Goal: Information Seeking & Learning: Learn about a topic

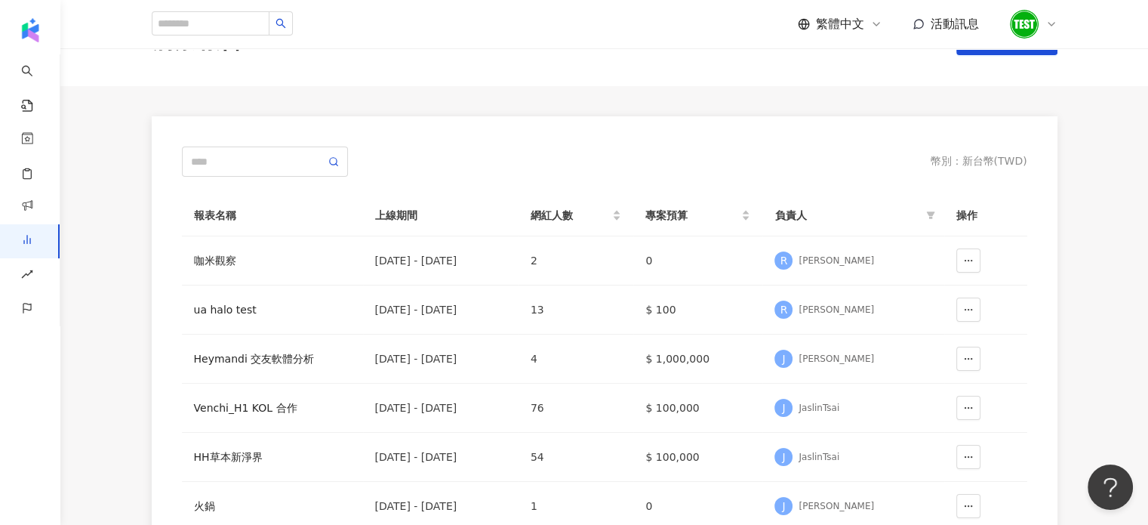
scroll to position [45, 0]
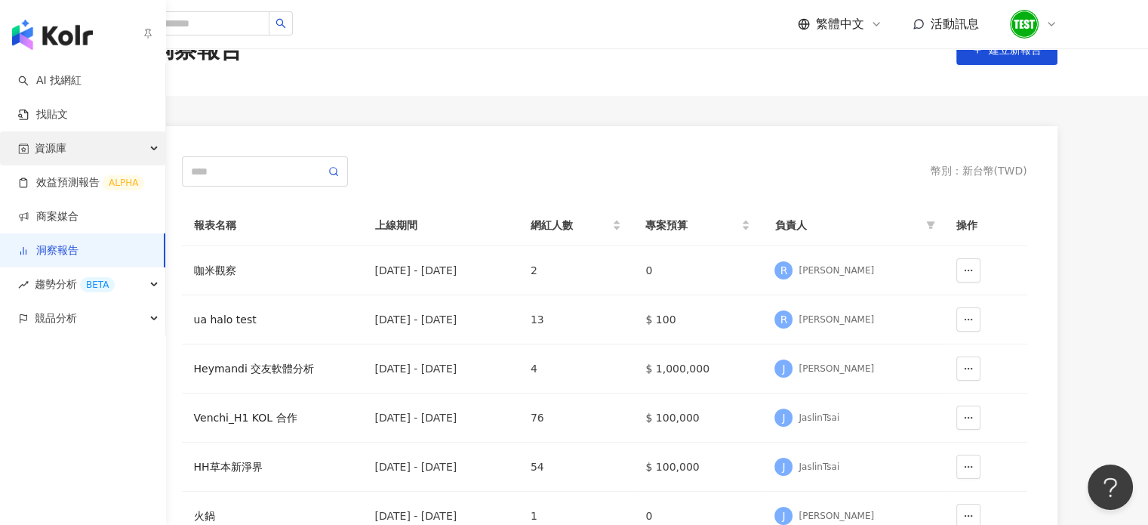
click at [66, 150] on div "資源庫" at bounding box center [82, 148] width 165 height 34
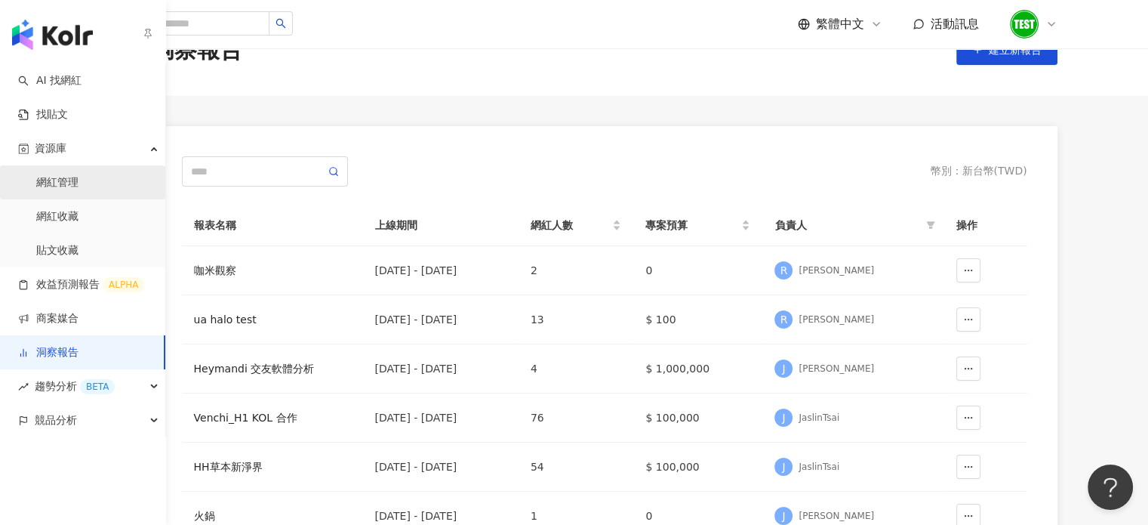
click at [74, 184] on link "網紅管理" at bounding box center [57, 182] width 42 height 15
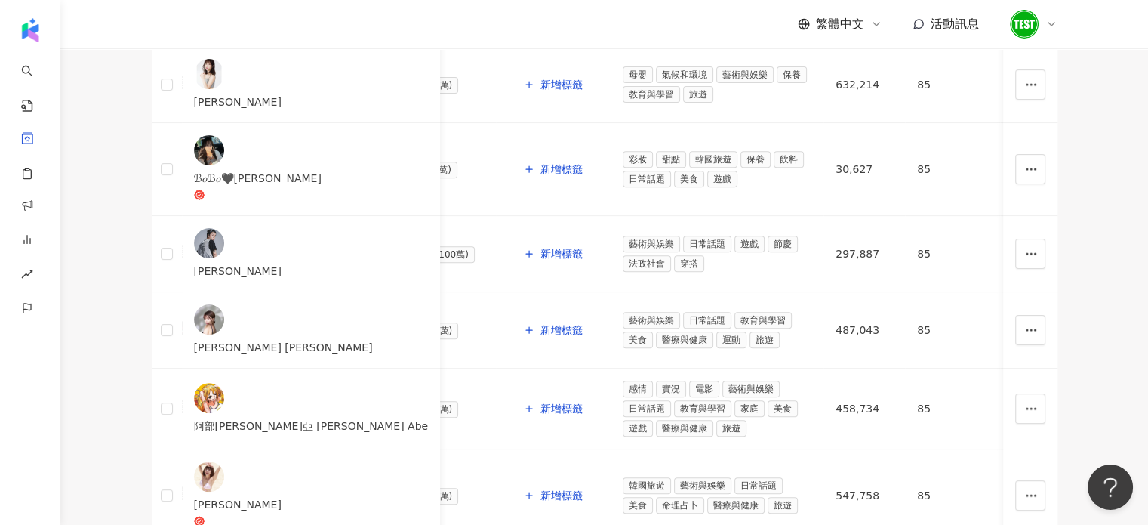
scroll to position [834, 0]
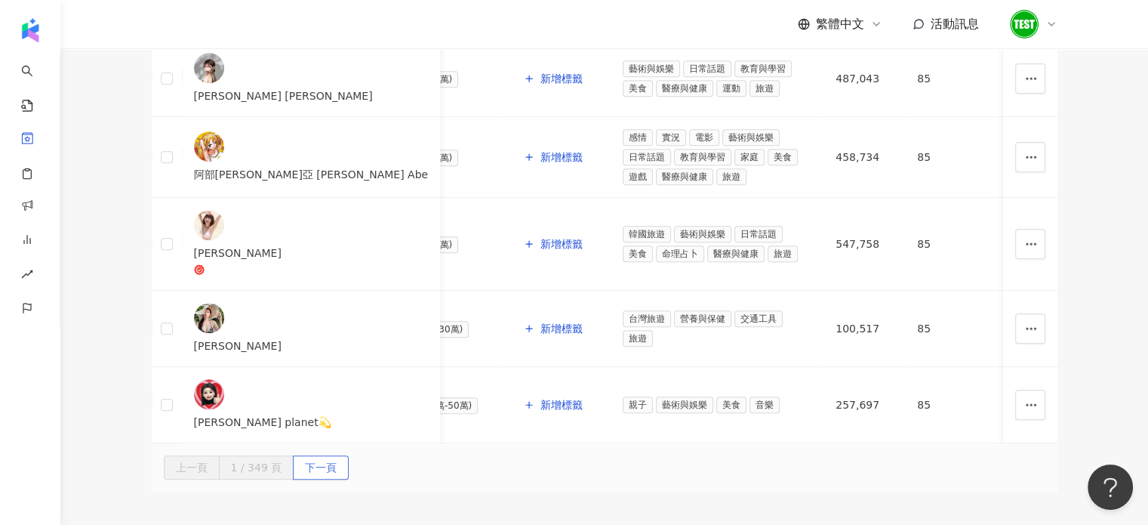
click at [337, 456] on span "下一頁" at bounding box center [321, 468] width 32 height 24
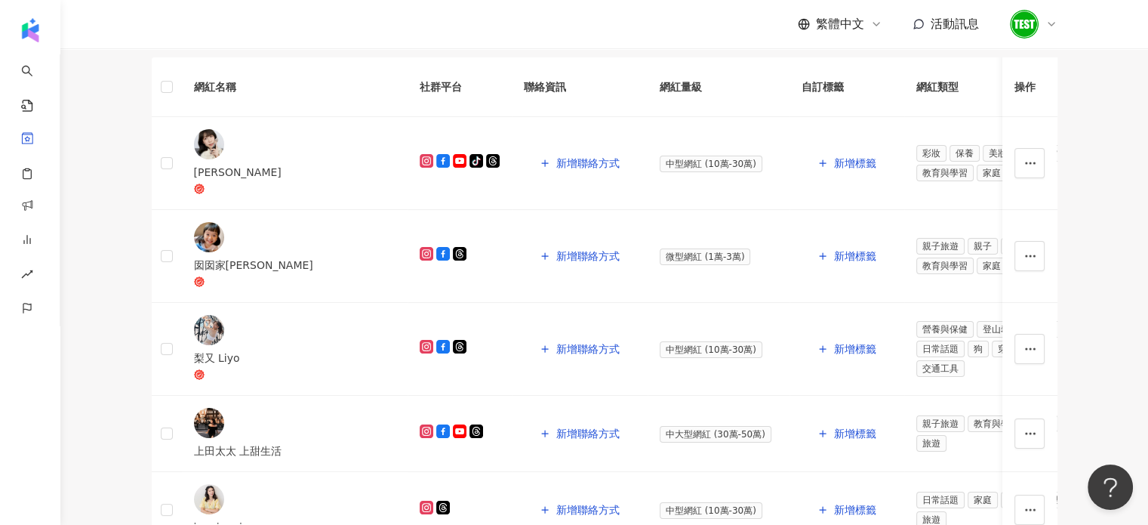
scroll to position [157, 0]
click at [556, 169] on span "新增聯絡方式" at bounding box center [587, 163] width 63 height 12
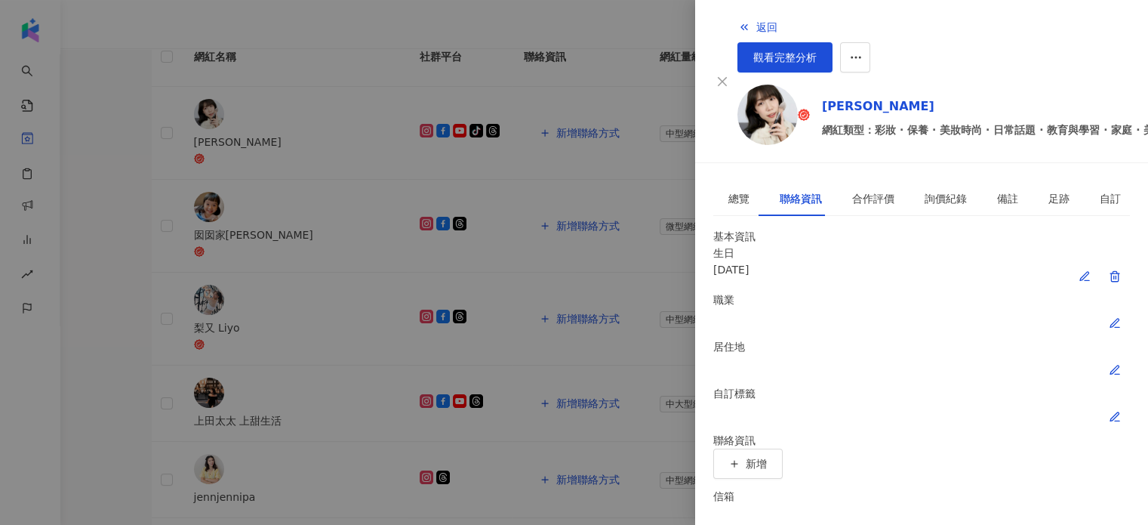
scroll to position [169, 0]
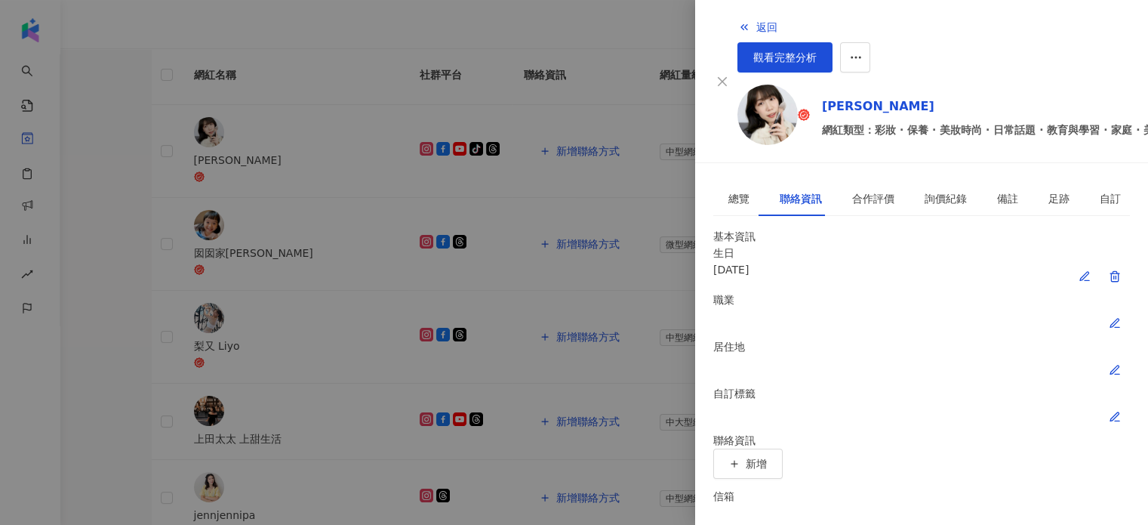
click at [797, 385] on div "自訂標籤" at bounding box center [921, 408] width 417 height 47
click at [767, 458] on span "新增" at bounding box center [756, 464] width 21 height 12
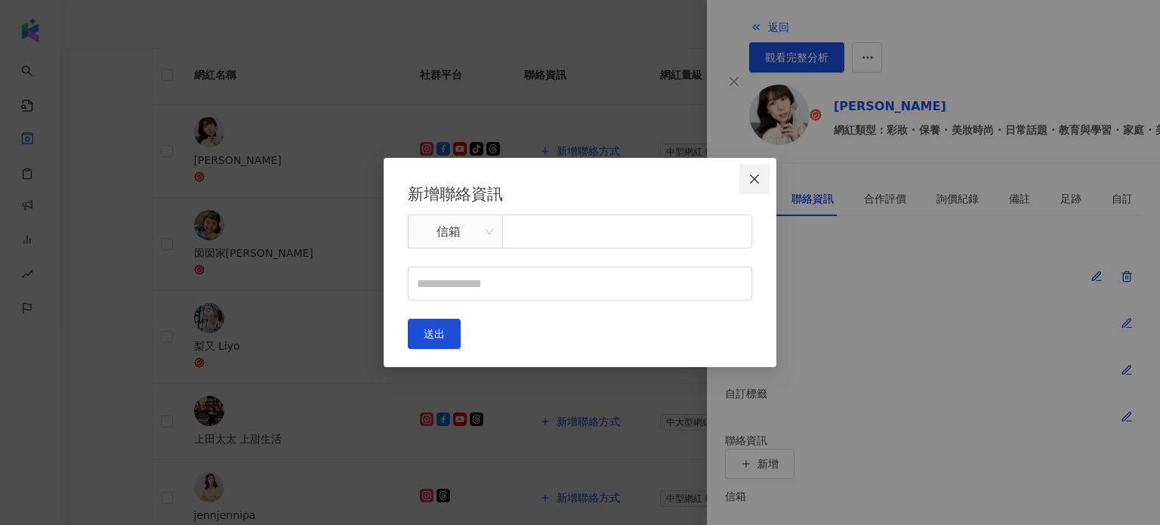
click at [755, 177] on icon "close" at bounding box center [754, 179] width 12 height 12
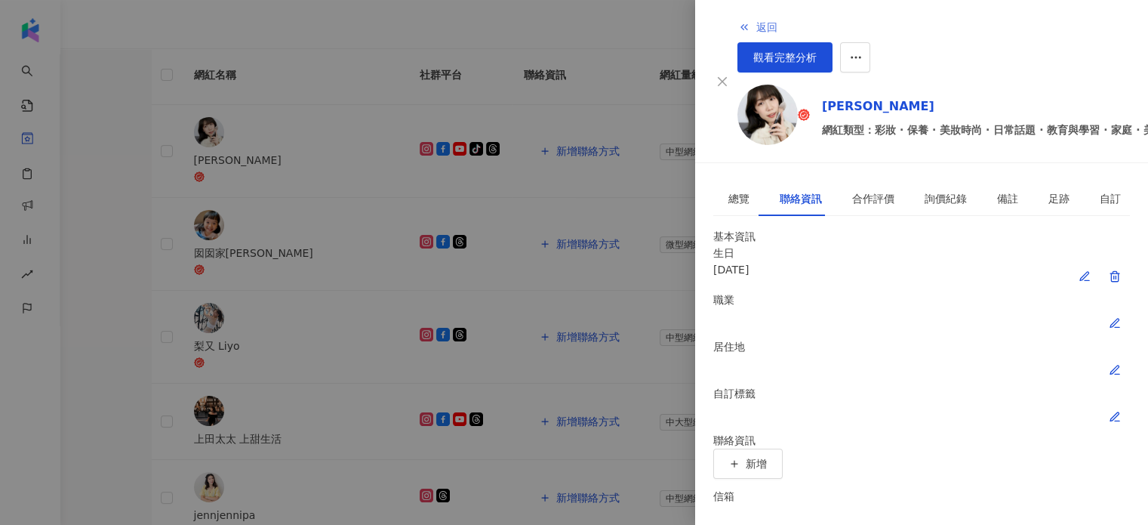
click at [738, 29] on button "返回" at bounding box center [758, 27] width 41 height 30
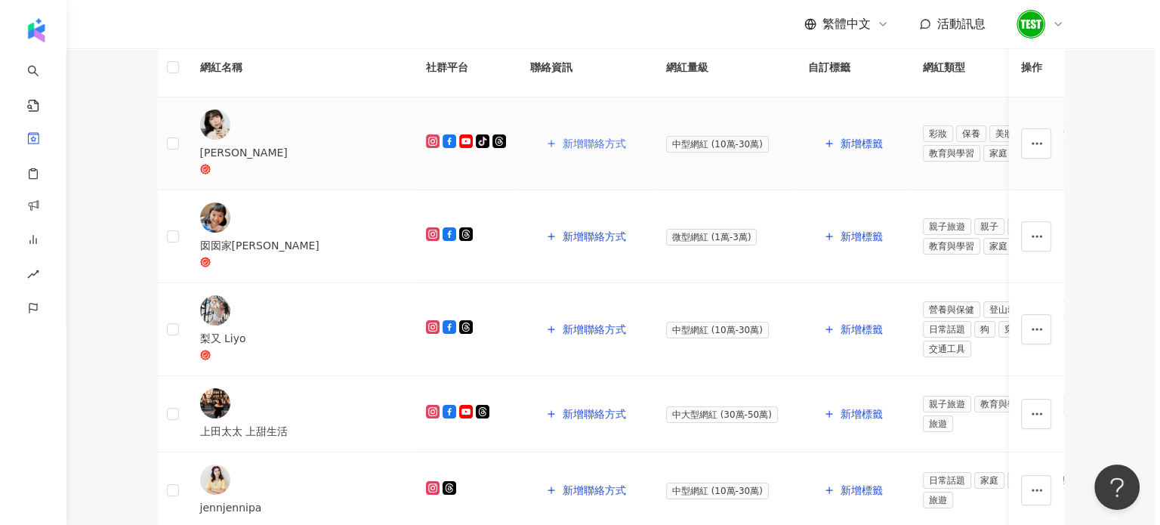
scroll to position [177, 0]
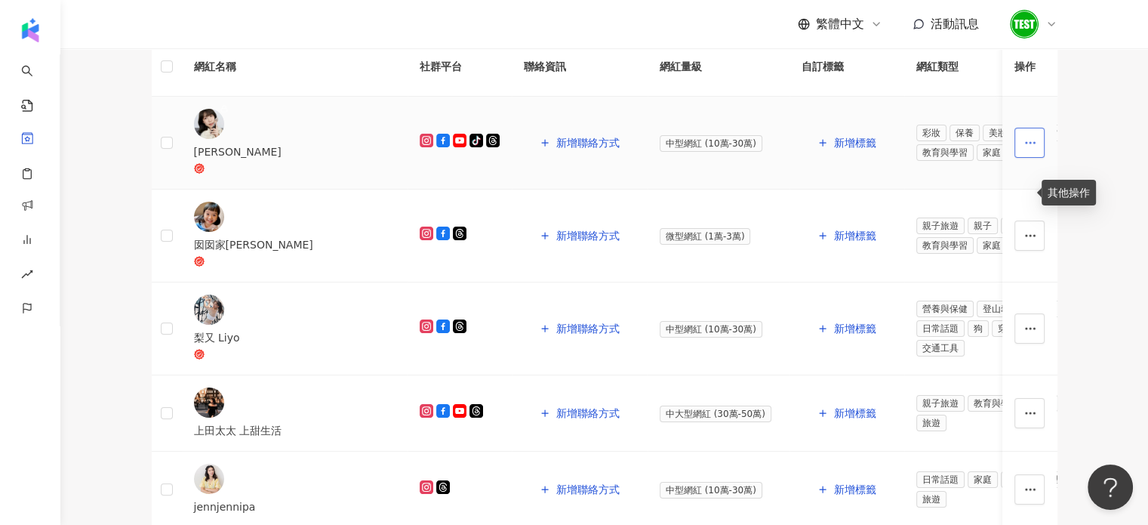
click at [1029, 158] on button "button" at bounding box center [1030, 143] width 30 height 30
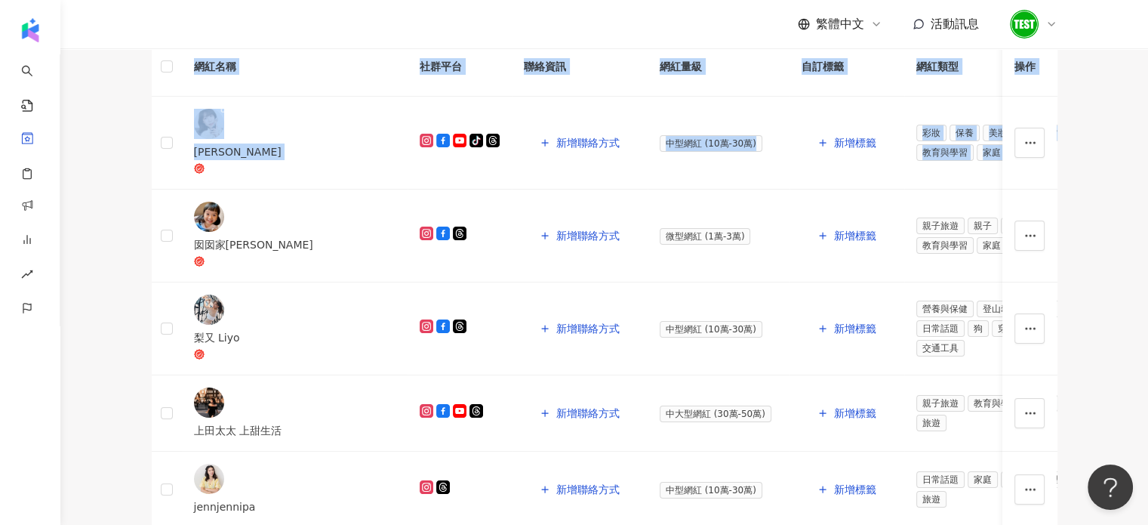
drag, startPoint x: 1080, startPoint y: 213, endPoint x: 988, endPoint y: 53, distance: 184.7
click at [988, 10] on icon "button" at bounding box center [986, 3] width 11 height 11
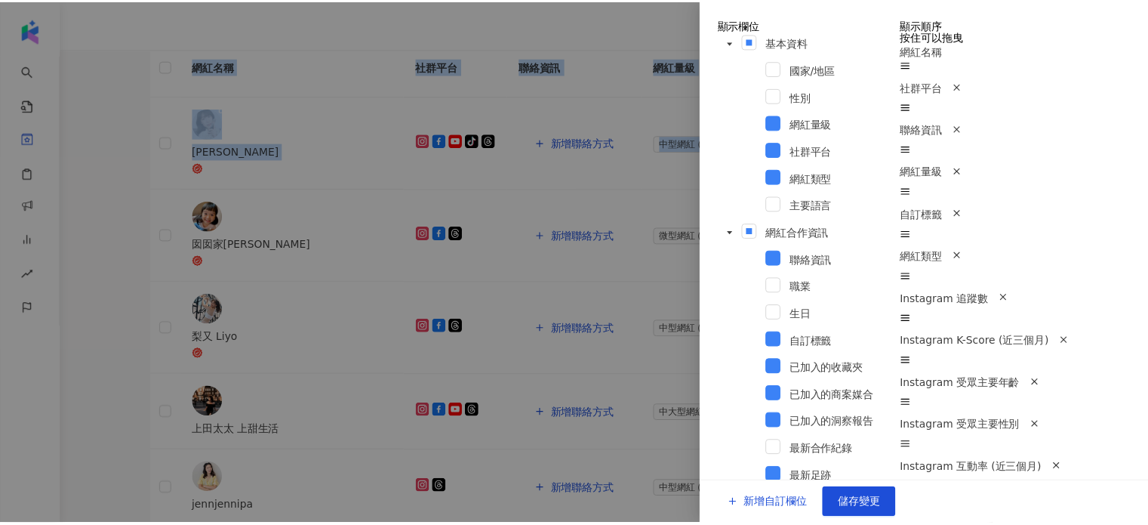
scroll to position [951, 0]
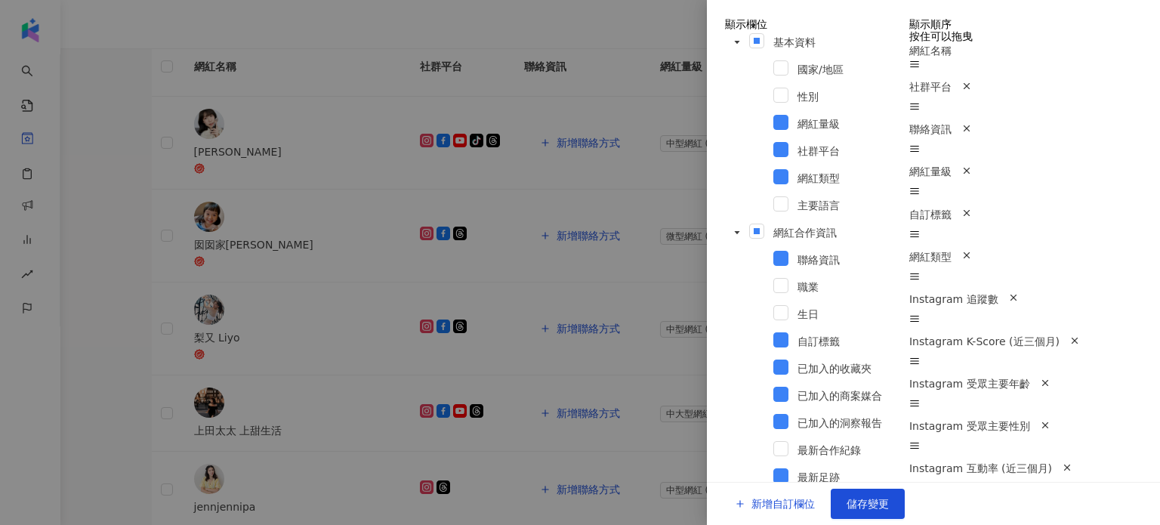
click at [630, 20] on div at bounding box center [580, 262] width 1160 height 525
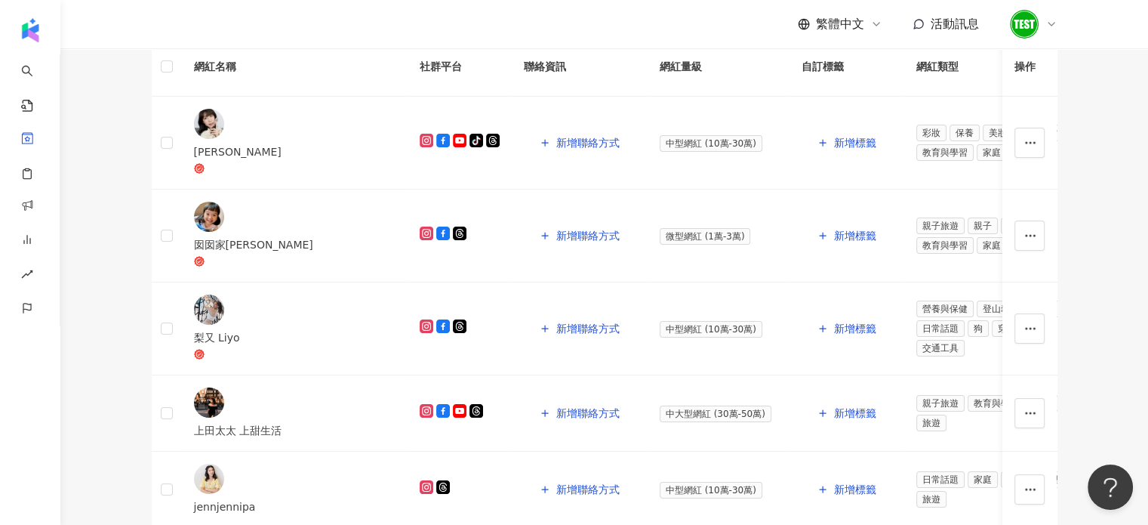
click at [630, 20] on div "繁體中文 活動訊息" at bounding box center [605, 24] width 906 height 48
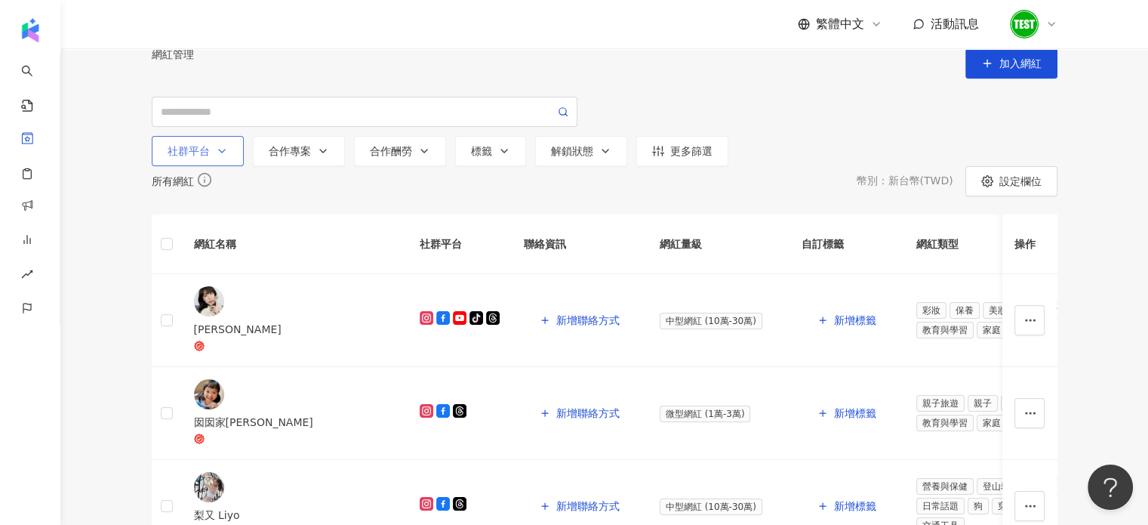
click at [208, 166] on button "社群平台" at bounding box center [198, 151] width 92 height 30
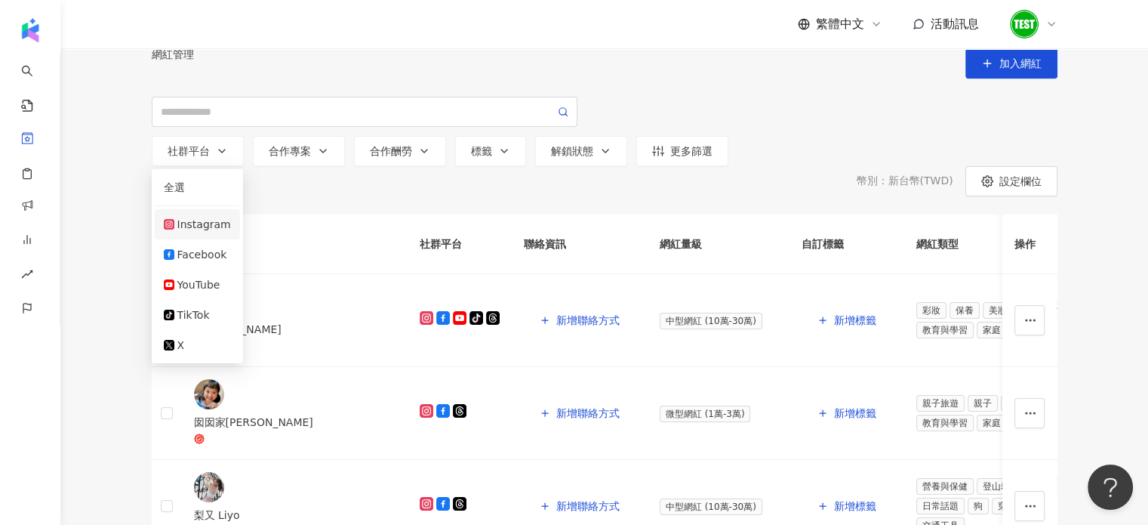
click at [211, 233] on div "Instagram" at bounding box center [204, 224] width 54 height 17
click at [211, 233] on div "Instagram" at bounding box center [207, 224] width 61 height 17
click at [211, 233] on div "Instagram" at bounding box center [204, 224] width 54 height 17
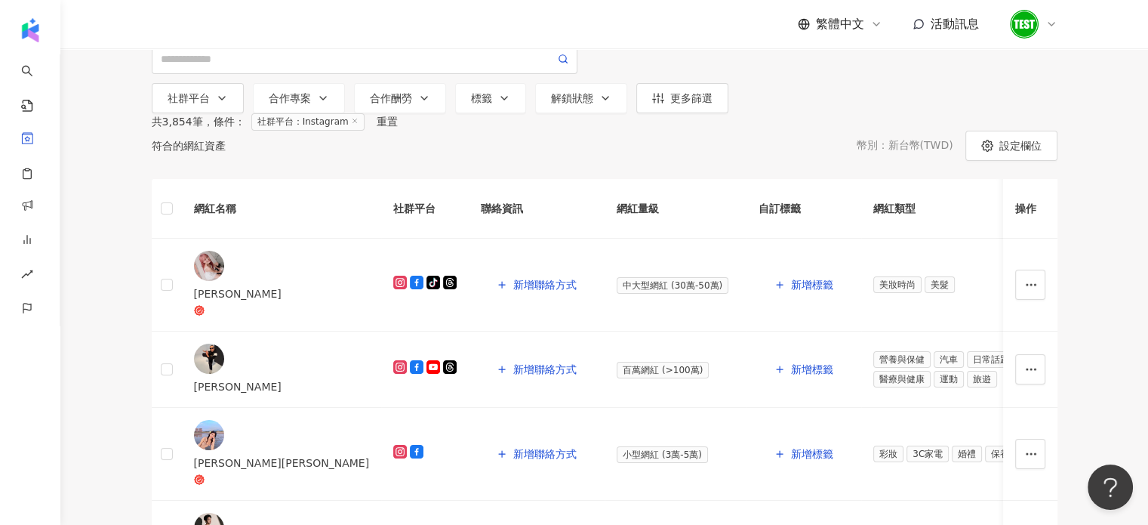
scroll to position [54, 0]
drag, startPoint x: 586, startPoint y: 186, endPoint x: 135, endPoint y: 18, distance: 480.9
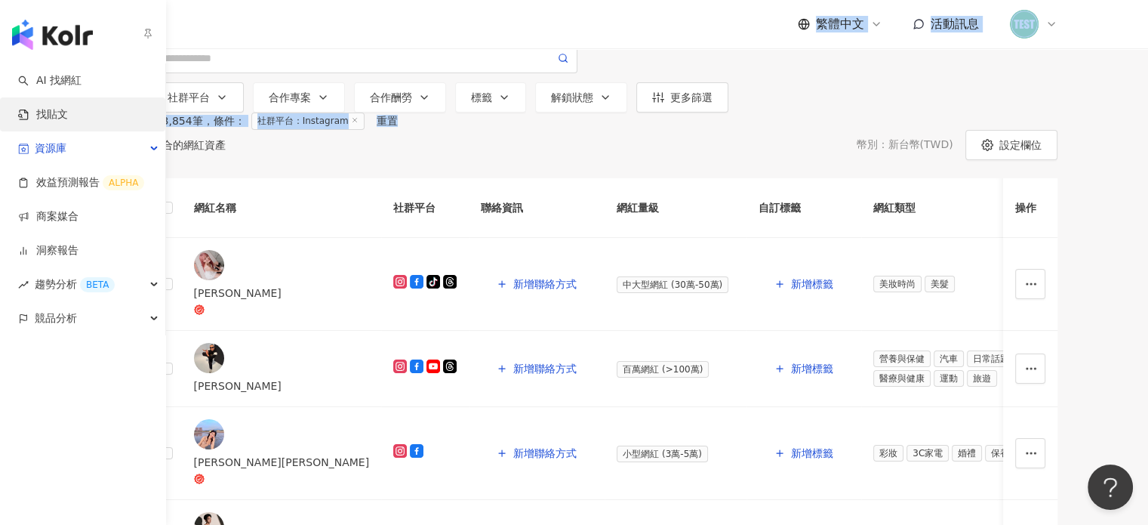
click at [32, 110] on link "找貼文" at bounding box center [43, 114] width 50 height 15
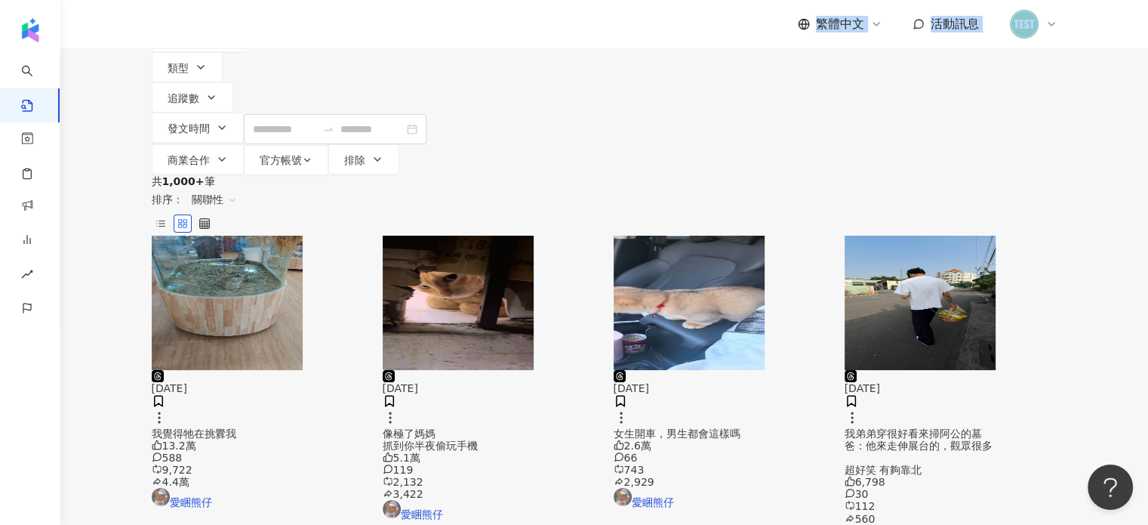
scroll to position [130, 0]
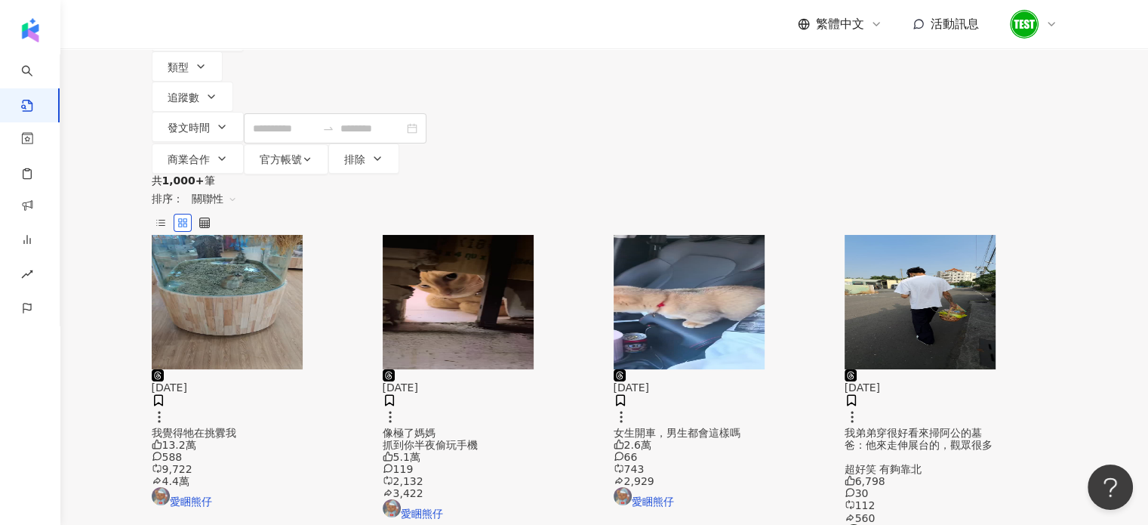
click at [229, 369] on div "2025/9/9 我覺得牠在挑釁我 13.2萬 588 9,722 4.4萬 愛睏熊仔" at bounding box center [258, 438] width 213 height 139
click at [239, 427] on div "我覺得牠在挑釁我" at bounding box center [258, 433] width 213 height 12
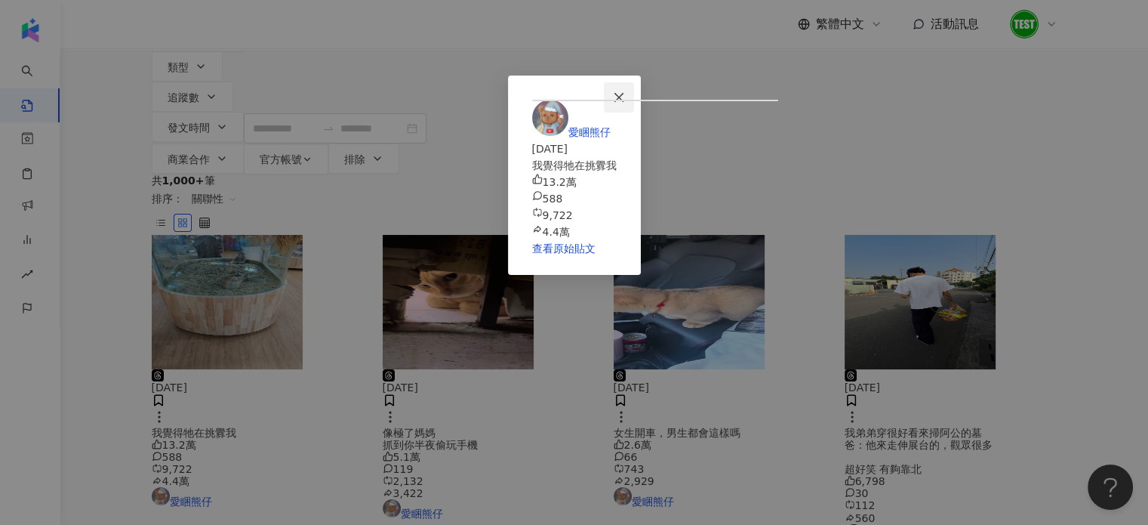
click at [625, 97] on icon "close" at bounding box center [619, 97] width 12 height 12
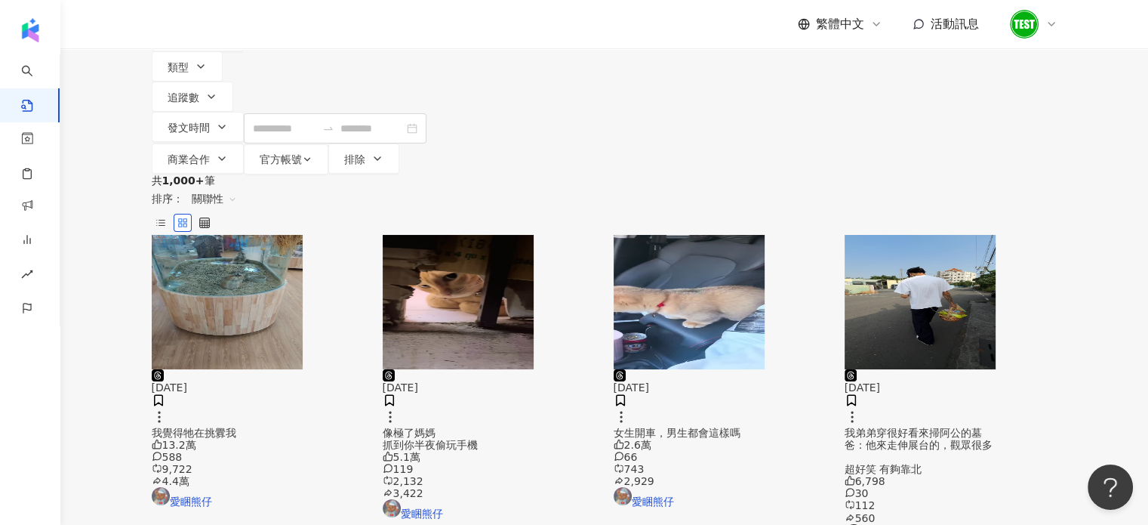
click at [744, 174] on div "共 1,000+ 筆 排序： 關聯性" at bounding box center [605, 204] width 906 height 60
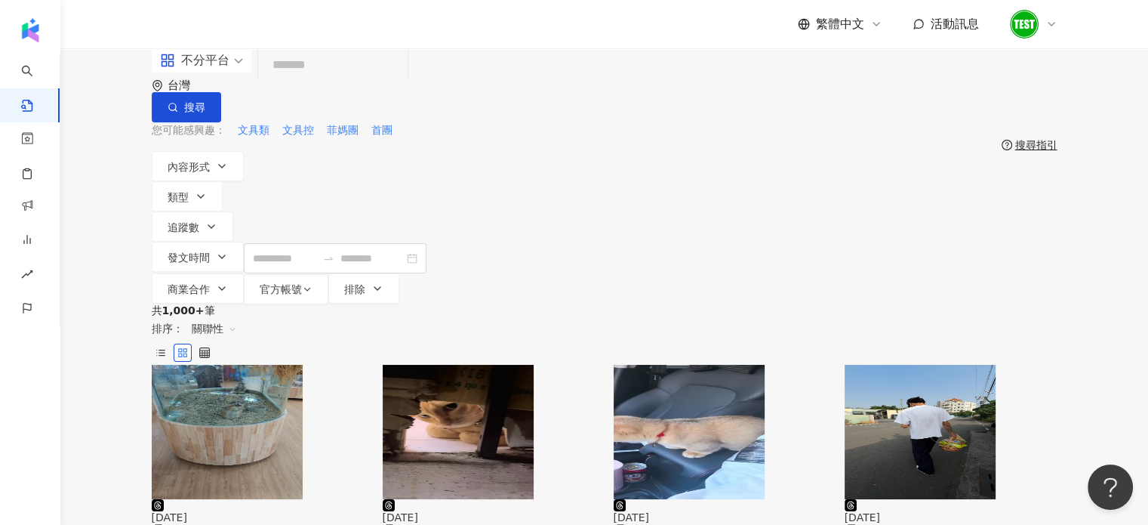
click at [725, 23] on div "繁體中文 活動訊息" at bounding box center [605, 24] width 906 height 48
click at [374, 107] on div "不分平台 台灣 搜尋" at bounding box center [605, 85] width 906 height 74
click at [1034, 139] on div "搜尋指引" at bounding box center [1036, 145] width 42 height 12
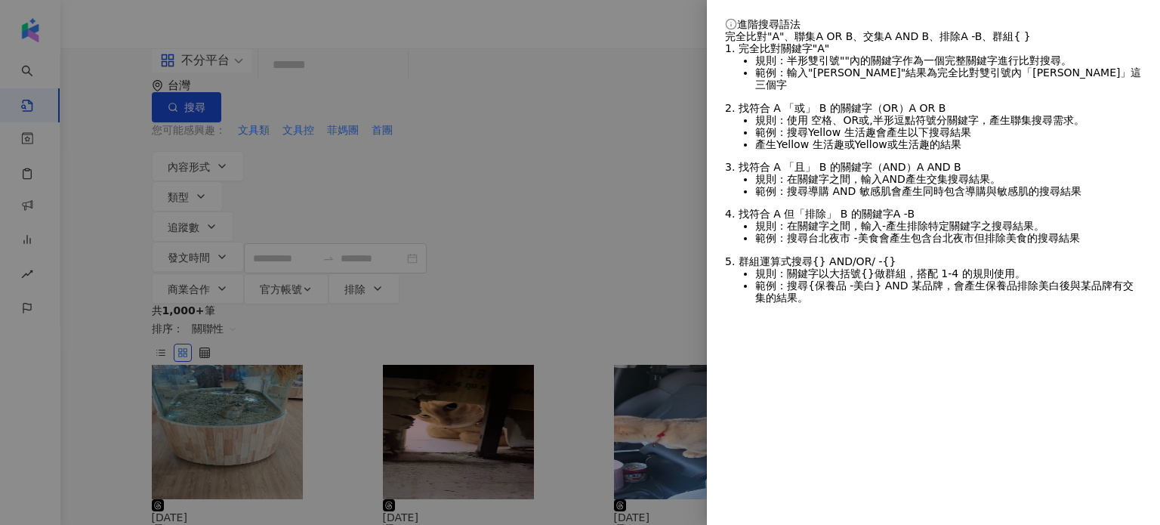
click at [622, 46] on div at bounding box center [580, 262] width 1160 height 525
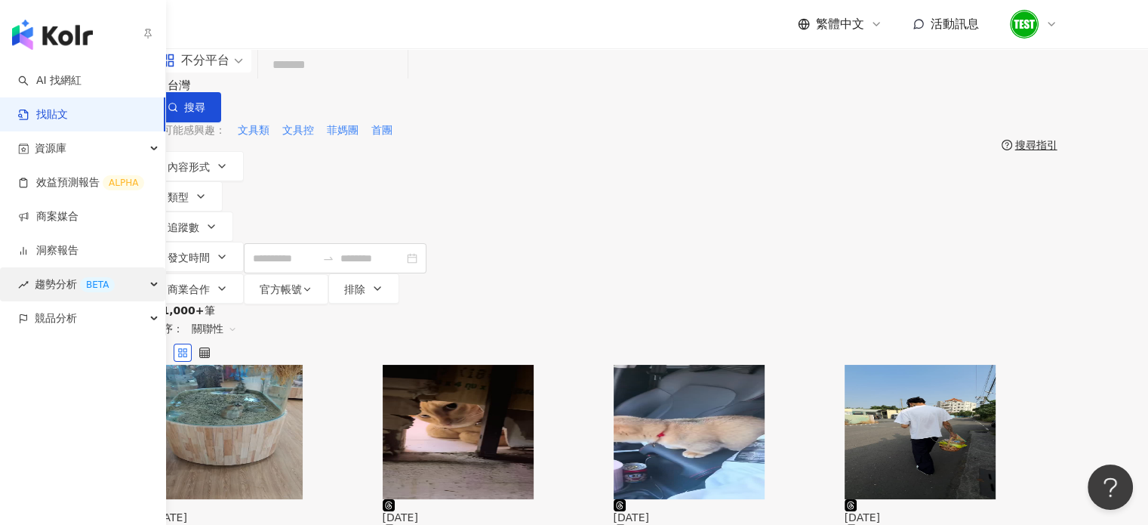
click at [51, 277] on span "趨勢分析 BETA" at bounding box center [75, 284] width 80 height 34
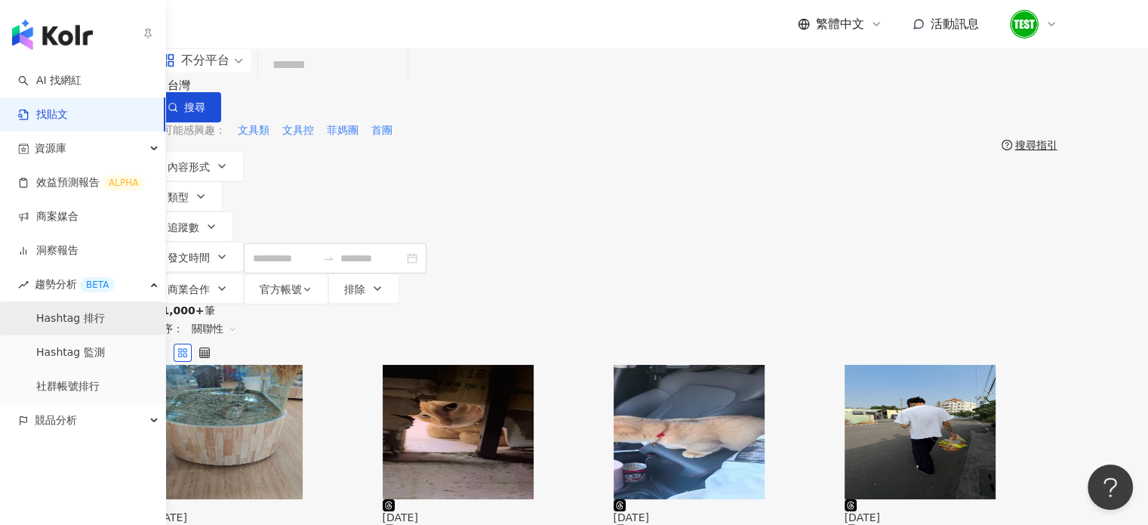
click at [57, 326] on link "Hashtag 排行" at bounding box center [70, 318] width 69 height 15
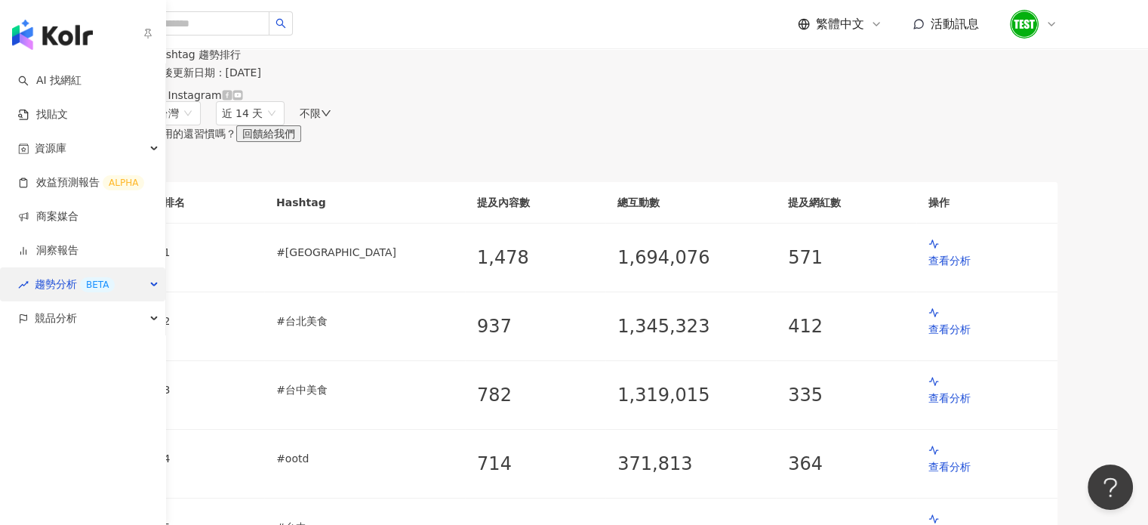
click at [57, 282] on span "趨勢分析 BETA" at bounding box center [75, 284] width 80 height 34
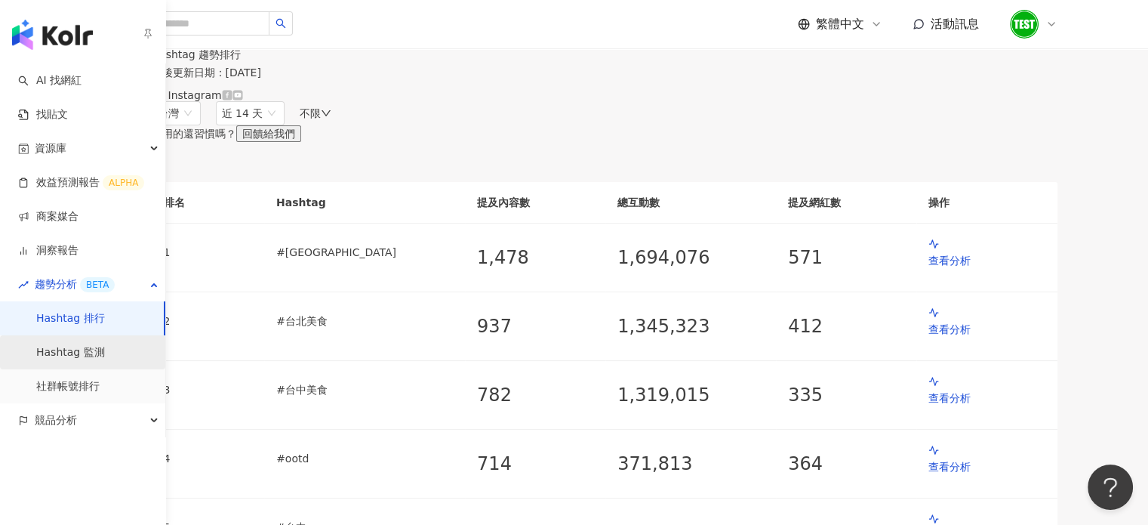
click at [70, 360] on link "Hashtag 監測" at bounding box center [70, 352] width 69 height 15
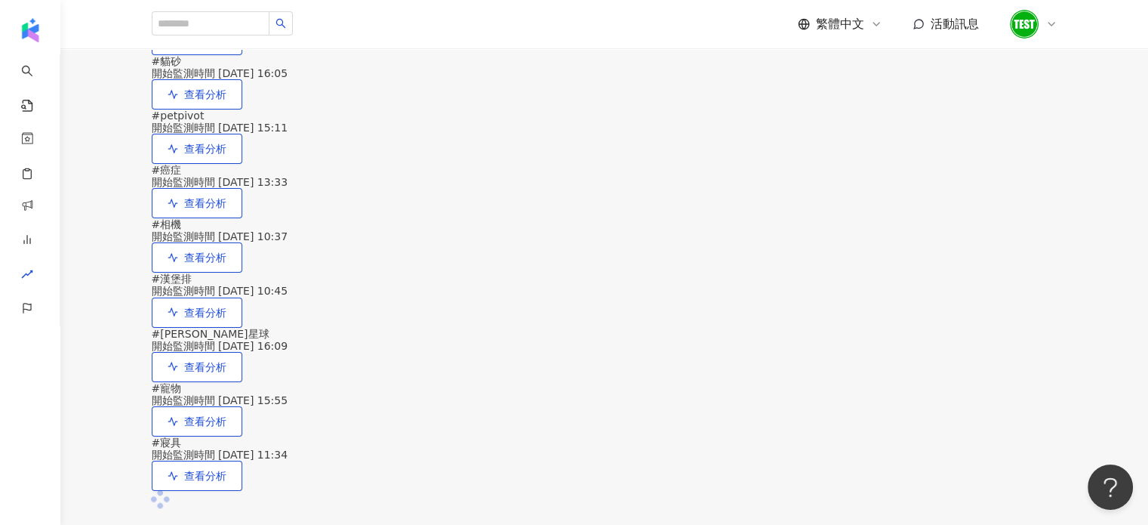
scroll to position [390, 0]
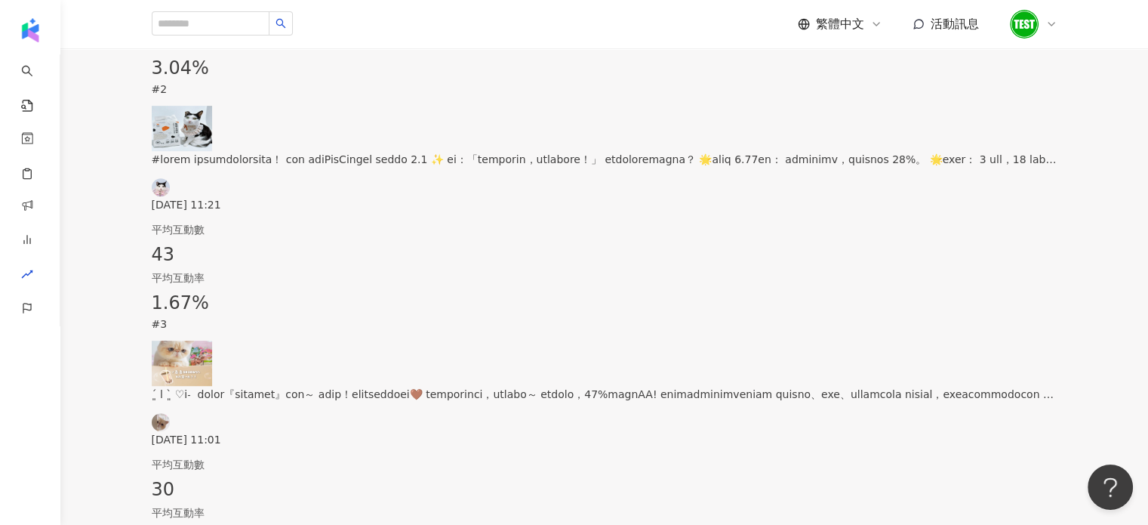
scroll to position [637, 0]
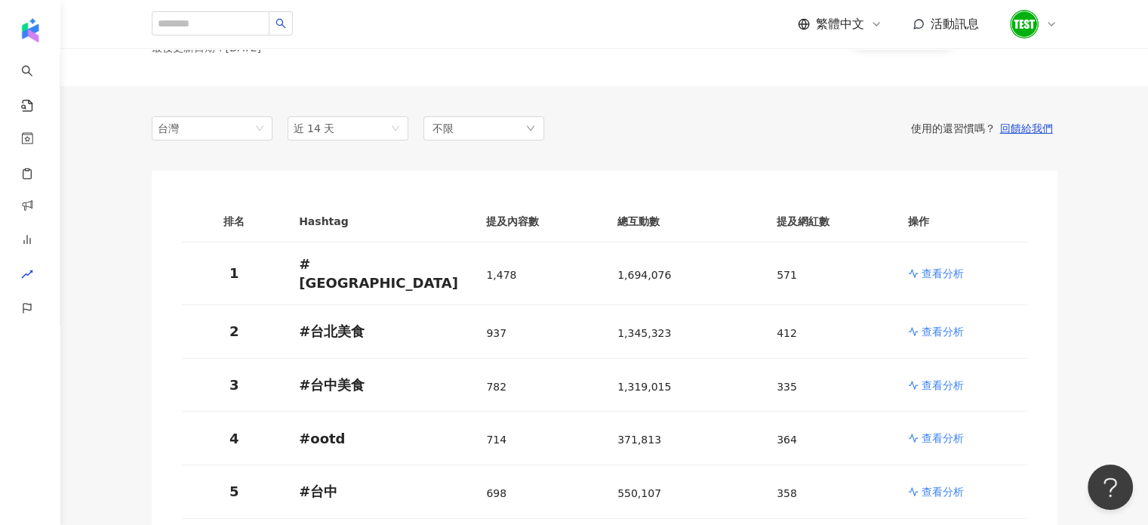
click at [722, 79] on div "Hashtag 趨勢排行 最後更新日期 ： 2025/9/12 Instagram" at bounding box center [604, 29] width 1088 height 113
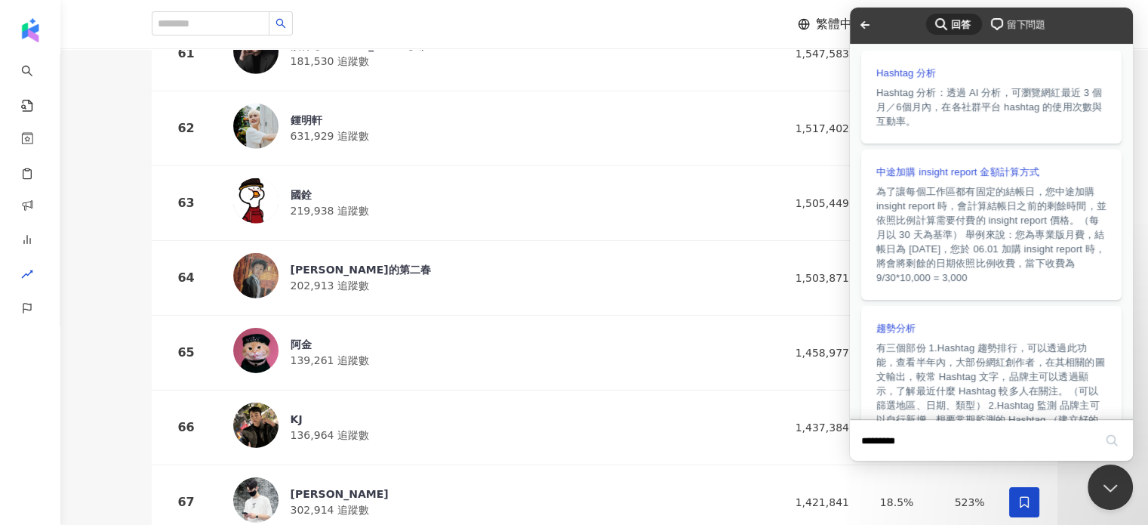
scroll to position [4764, 0]
